Goal: Check status: Check status

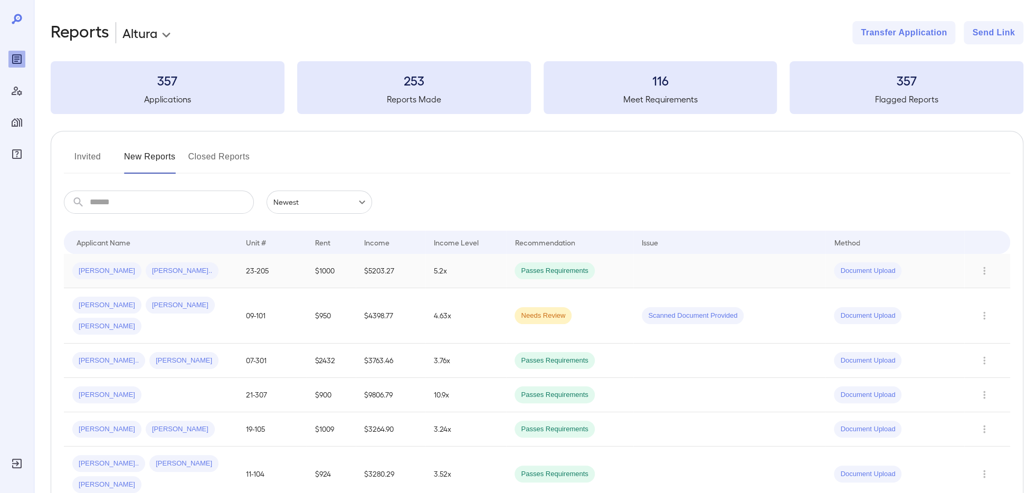
click at [190, 282] on td "Alejandro R... Sabas R..." at bounding box center [151, 271] width 174 height 34
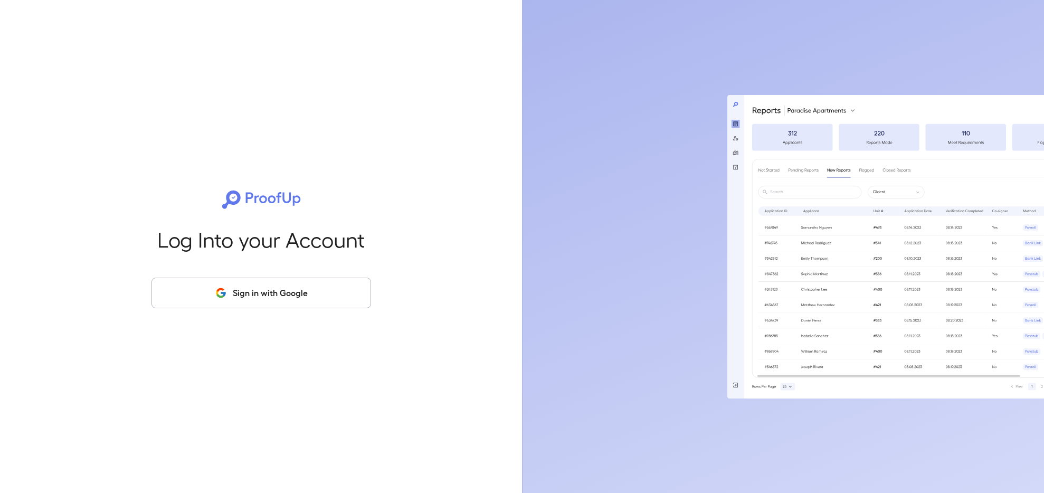
drag, startPoint x: 170, startPoint y: 281, endPoint x: 173, endPoint y: 297, distance: 16.2
click at [173, 297] on button "Sign in with Google" at bounding box center [262, 293] width 220 height 31
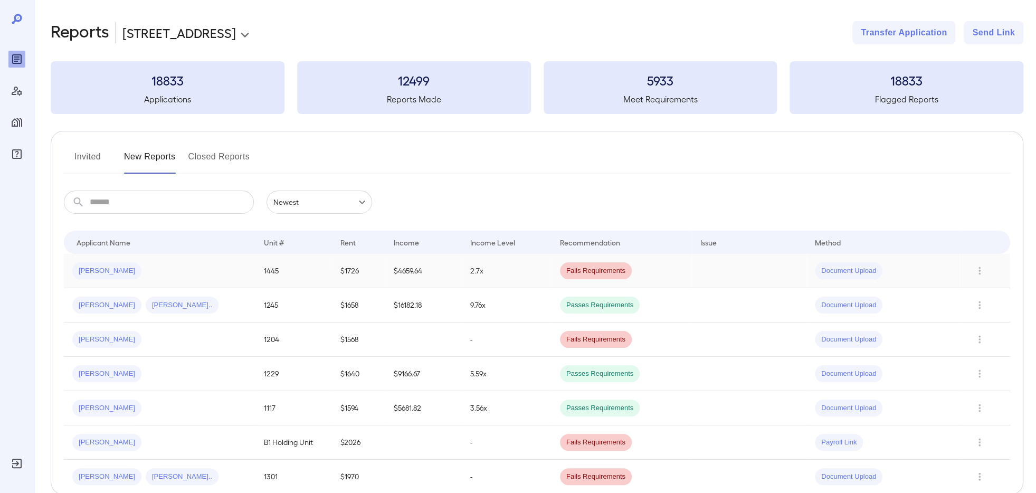
click at [137, 278] on div "[PERSON_NAME]" at bounding box center [159, 270] width 175 height 17
